Goal: Task Accomplishment & Management: Manage account settings

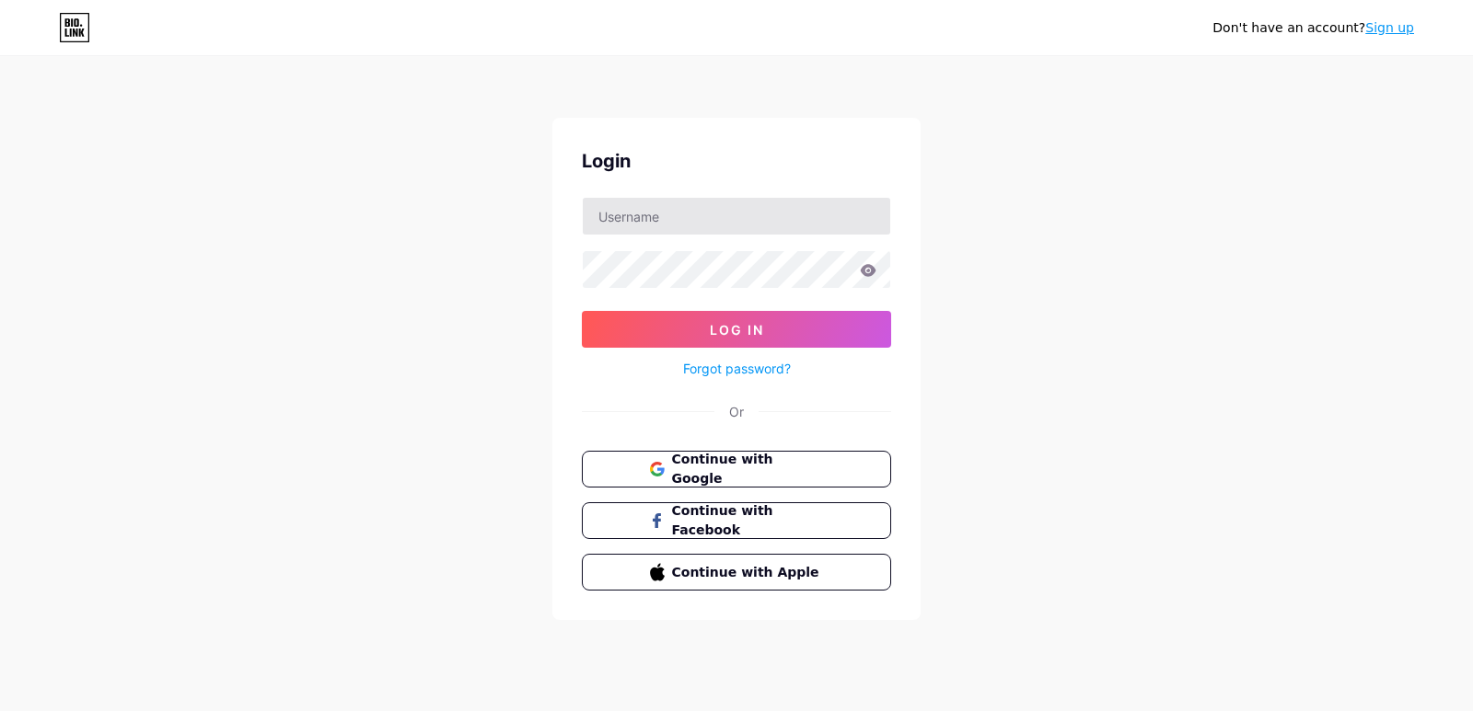
click at [678, 231] on input "text" at bounding box center [736, 216] width 307 height 37
click at [648, 210] on input "text" at bounding box center [736, 216] width 307 height 37
paste input "[EMAIL_ADDRESS][DOMAIN_NAME]"
type input "[EMAIL_ADDRESS][DOMAIN_NAME]"
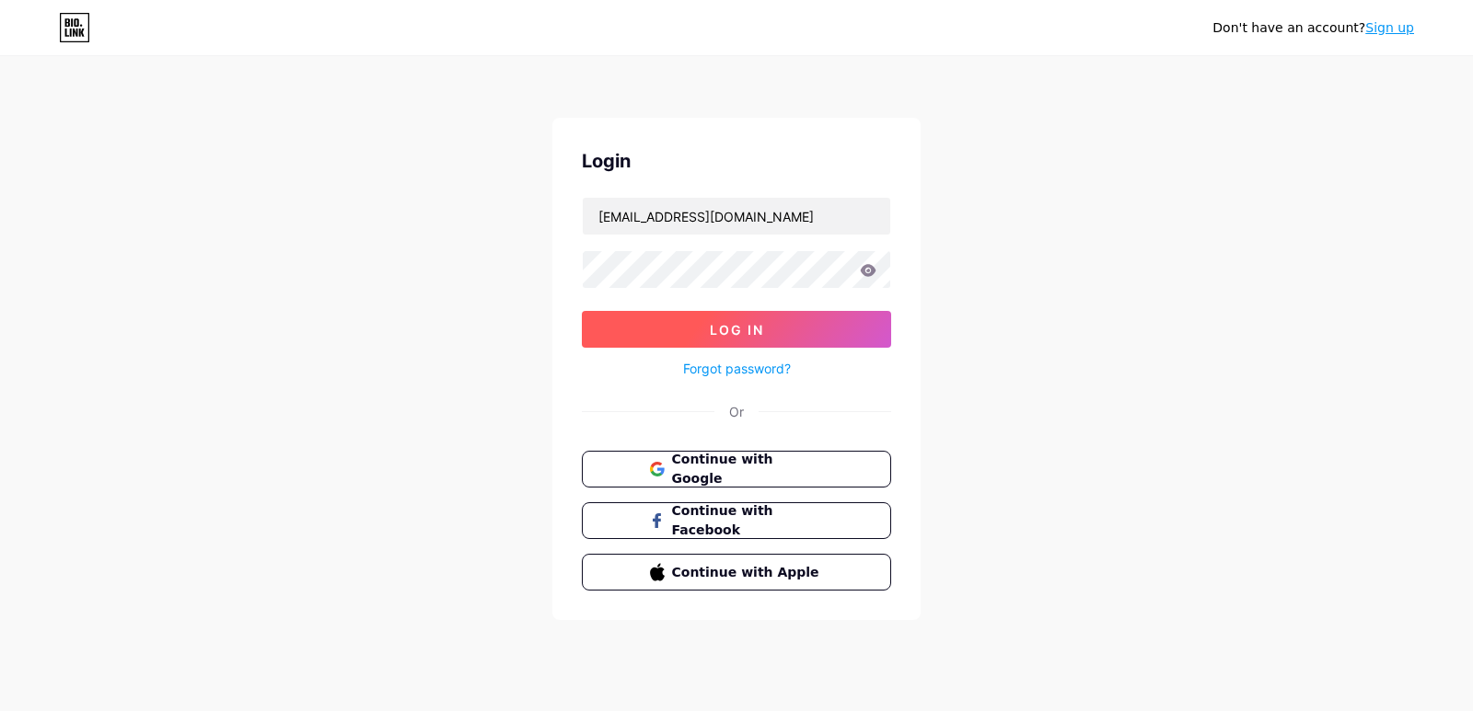
click at [723, 325] on span "Log In" at bounding box center [737, 330] width 54 height 16
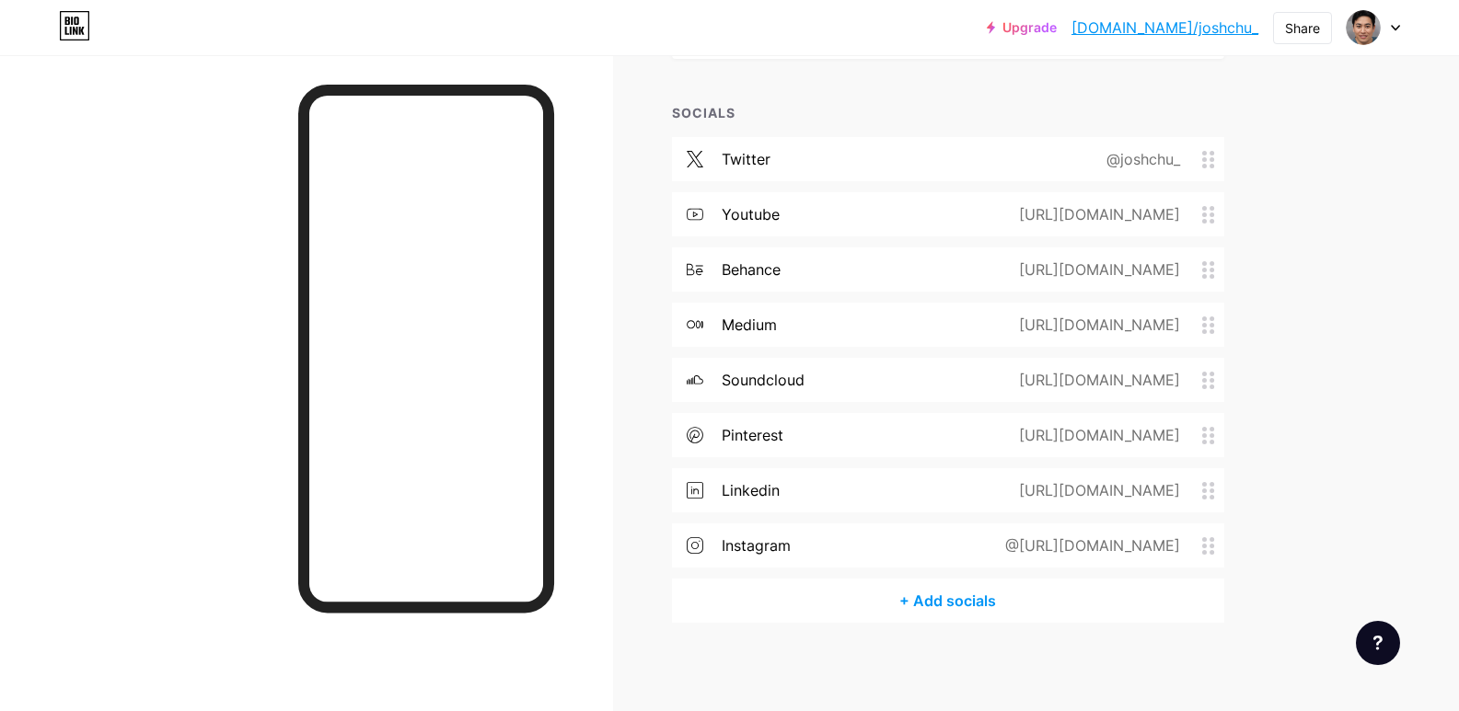
scroll to position [595, 0]
click at [1039, 543] on div "@[URL][DOMAIN_NAME]" at bounding box center [1089, 543] width 226 height 22
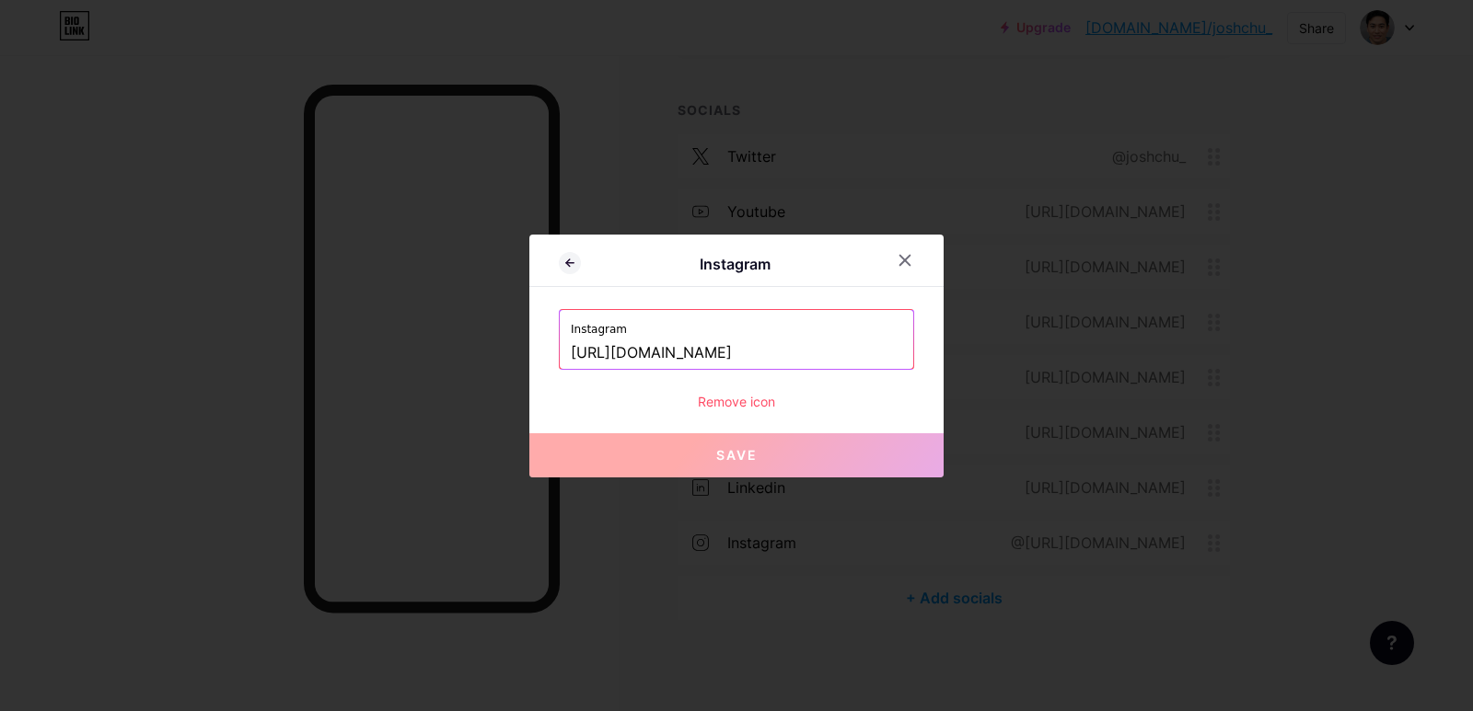
click at [789, 353] on input "[URL][DOMAIN_NAME]" at bounding box center [736, 353] width 331 height 31
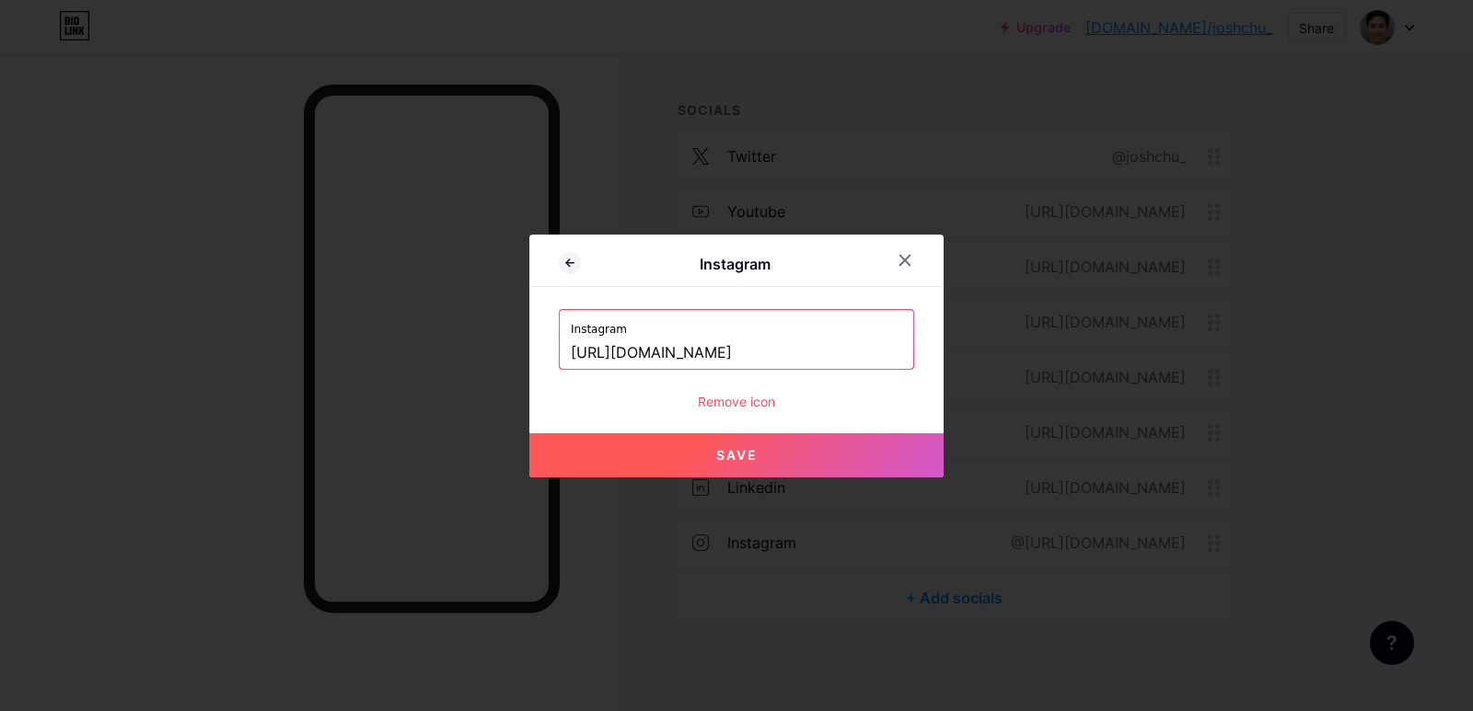
paste input "chujosh1"
click at [680, 436] on button "Save" at bounding box center [736, 456] width 414 height 44
type input "[URL][DOMAIN_NAME]"
